Goal: Information Seeking & Learning: Learn about a topic

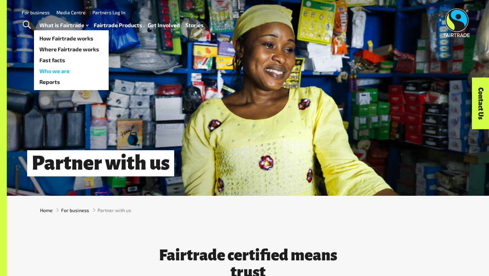
click at [69, 69] on link "Who we are" at bounding box center [71, 71] width 75 height 11
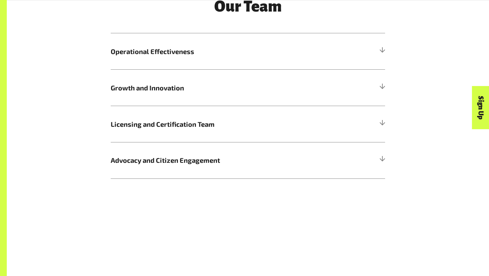
scroll to position [822, 0]
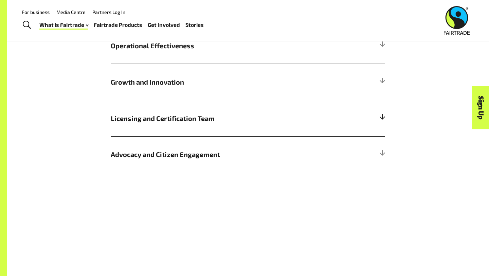
click at [142, 114] on span "Licensing and Certification Team" at bounding box center [214, 118] width 206 height 10
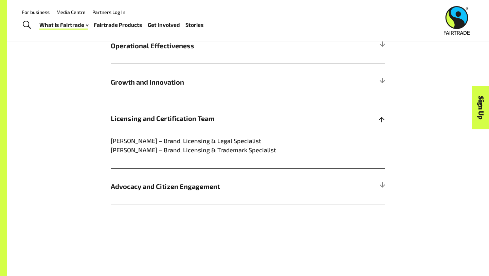
click at [142, 114] on span "Licensing and Certification Team" at bounding box center [214, 118] width 206 height 10
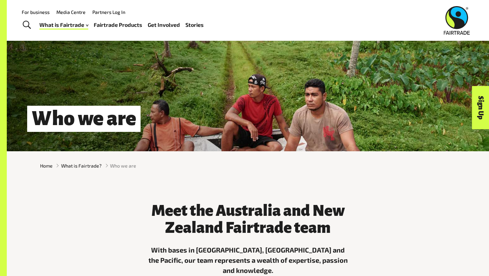
scroll to position [0, 0]
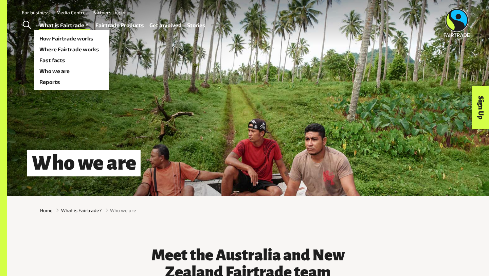
click at [62, 23] on link "What is Fairtrade" at bounding box center [64, 25] width 51 height 10
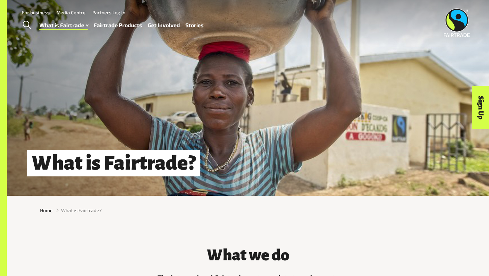
click at [28, 23] on span "Toggle Search" at bounding box center [27, 25] width 8 height 9
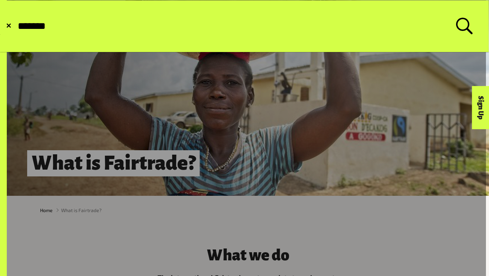
type input "*******"
click at [17, 26] on button "Submit Search" at bounding box center [17, 26] width 0 height 0
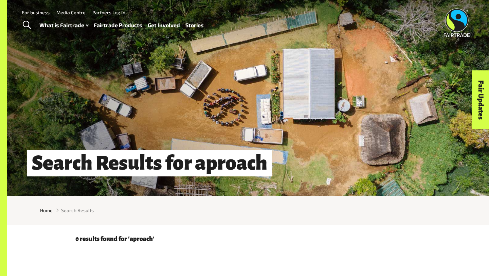
click at [29, 25] on span "Toggle Search" at bounding box center [27, 25] width 8 height 9
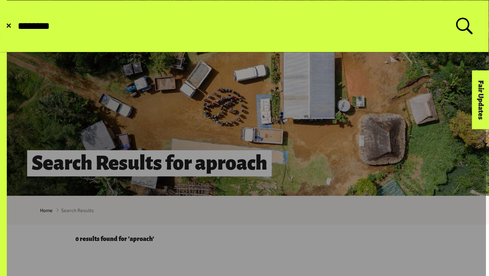
type input "********"
click at [17, 26] on button "Submit Search" at bounding box center [17, 26] width 0 height 0
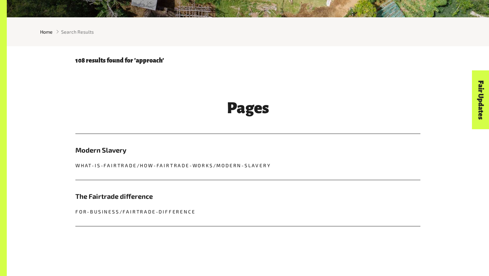
scroll to position [218, 0]
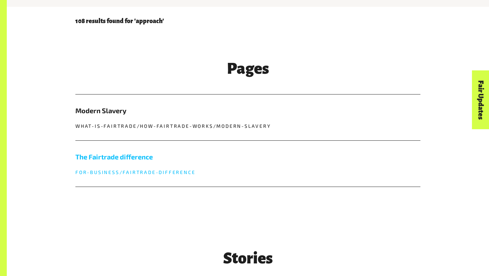
click at [120, 158] on h5 "The Fairtrade difference" at bounding box center [247, 157] width 345 height 10
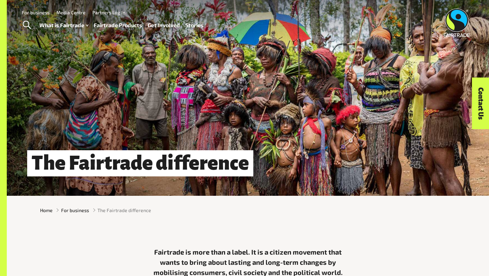
click at [24, 23] on span "Toggle Search" at bounding box center [27, 25] width 8 height 9
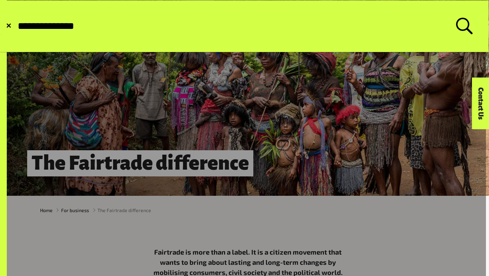
type input "**********"
click at [17, 26] on button "Submit Search" at bounding box center [17, 26] width 0 height 0
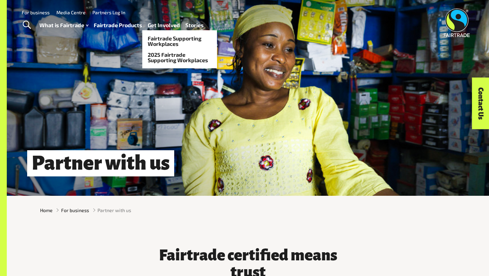
click at [152, 25] on link "Get Involved" at bounding box center [164, 25] width 32 height 10
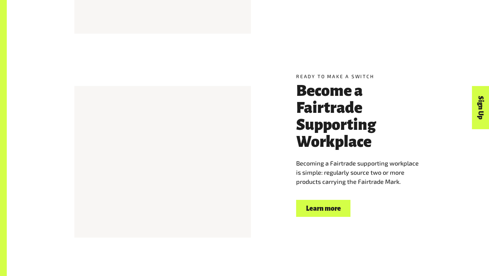
scroll to position [515, 0]
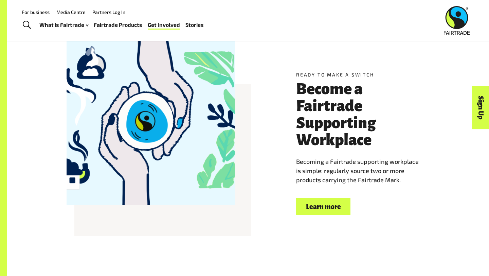
click at [25, 25] on span "Toggle Search" at bounding box center [27, 25] width 8 height 9
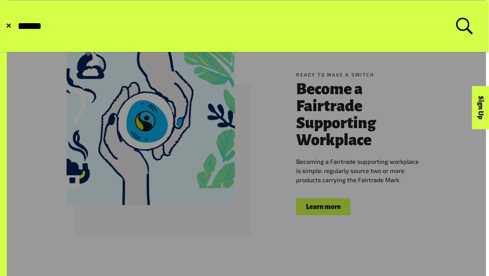
type input "******"
click at [17, 26] on button "Submit Search" at bounding box center [17, 26] width 0 height 0
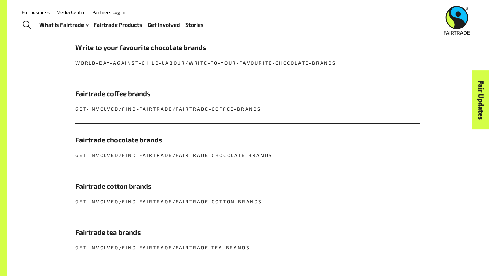
scroll to position [231, 0]
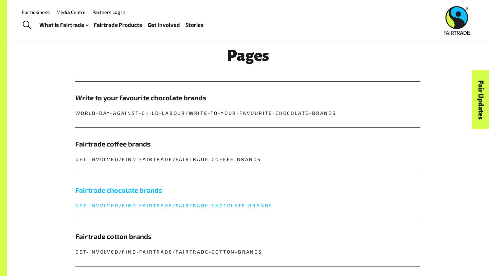
click at [114, 185] on h5 "Fairtrade chocolate brands" at bounding box center [247, 190] width 345 height 10
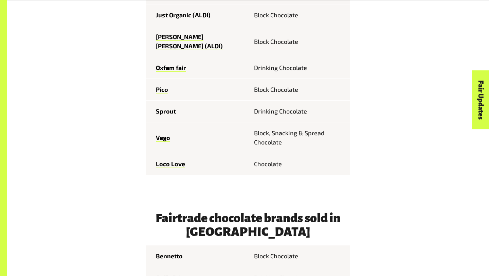
scroll to position [582, 0]
